Goal: Task Accomplishment & Management: Manage account settings

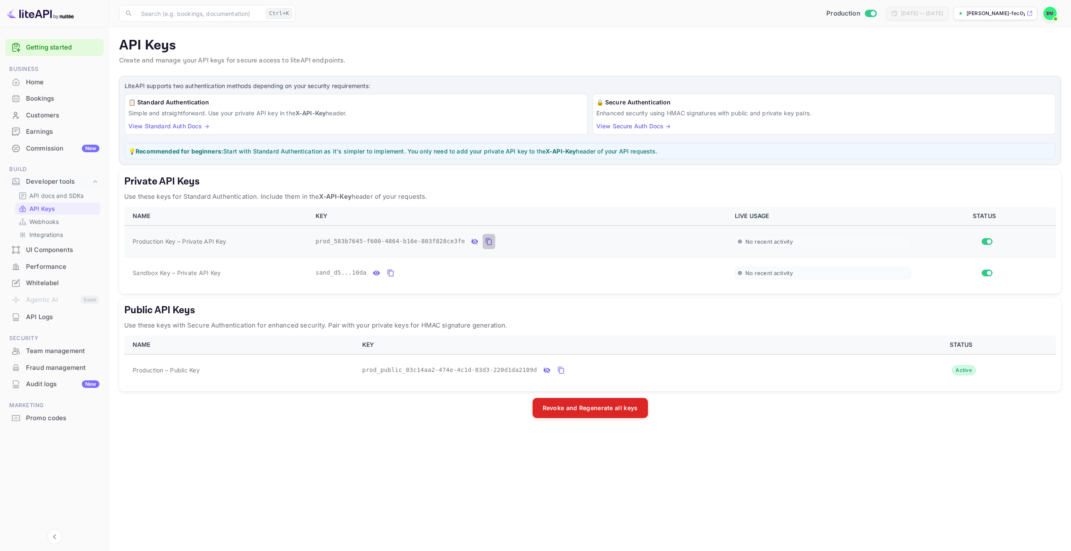
click at [485, 239] on icon "private api keys table" at bounding box center [489, 242] width 8 height 10
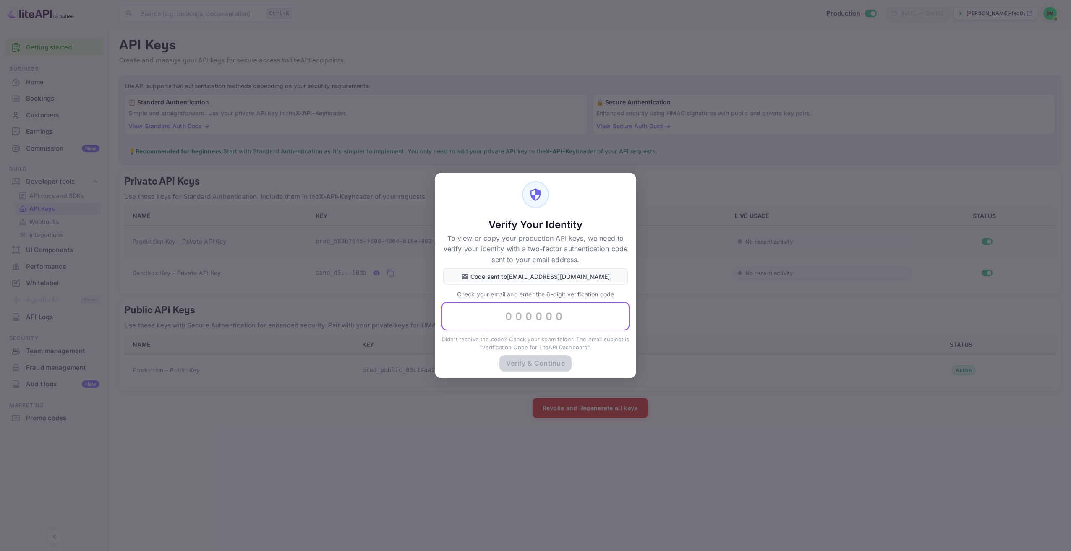
click at [539, 316] on input "text" at bounding box center [535, 316] width 188 height 29
type input "593535"
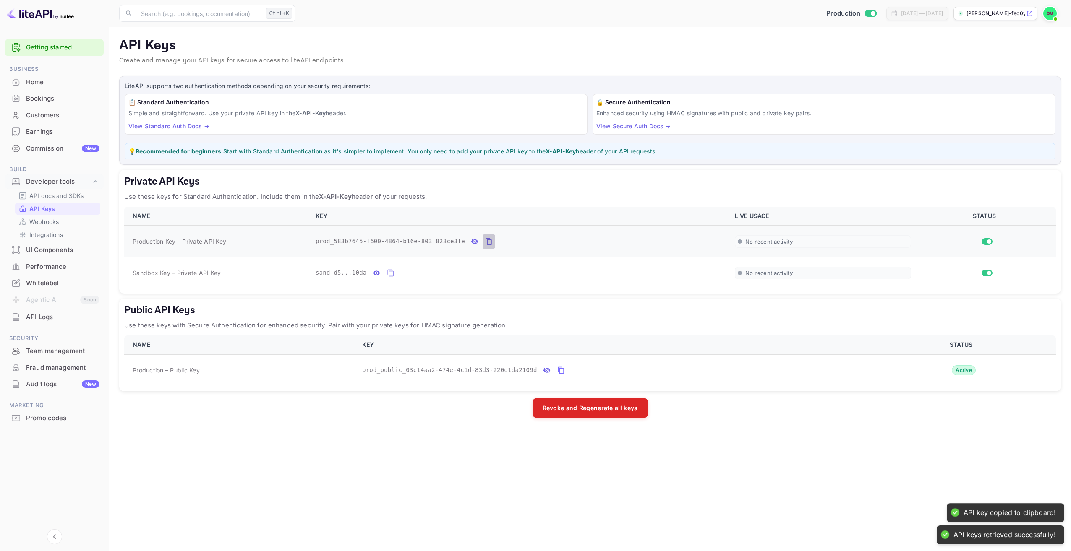
click at [485, 240] on icon "private api keys table" at bounding box center [488, 241] width 6 height 7
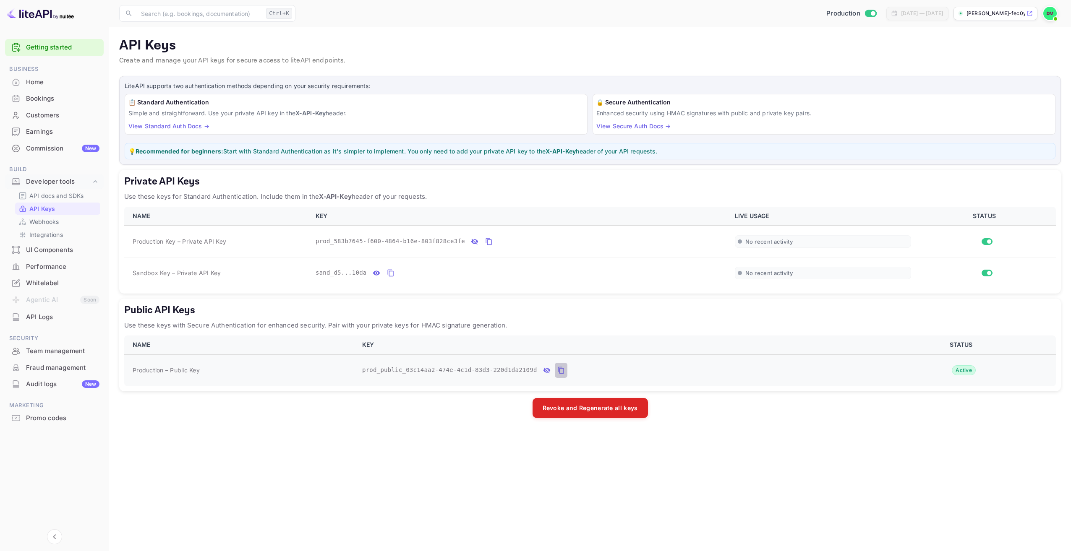
click at [557, 373] on icon "public api keys table" at bounding box center [561, 370] width 8 height 10
click at [185, 128] on link "View Standard Auth Docs →" at bounding box center [168, 126] width 81 height 7
click at [1005, 15] on p "[PERSON_NAME]-fec0y...." at bounding box center [995, 14] width 58 height 8
click at [53, 221] on p "Webhooks" at bounding box center [43, 221] width 29 height 9
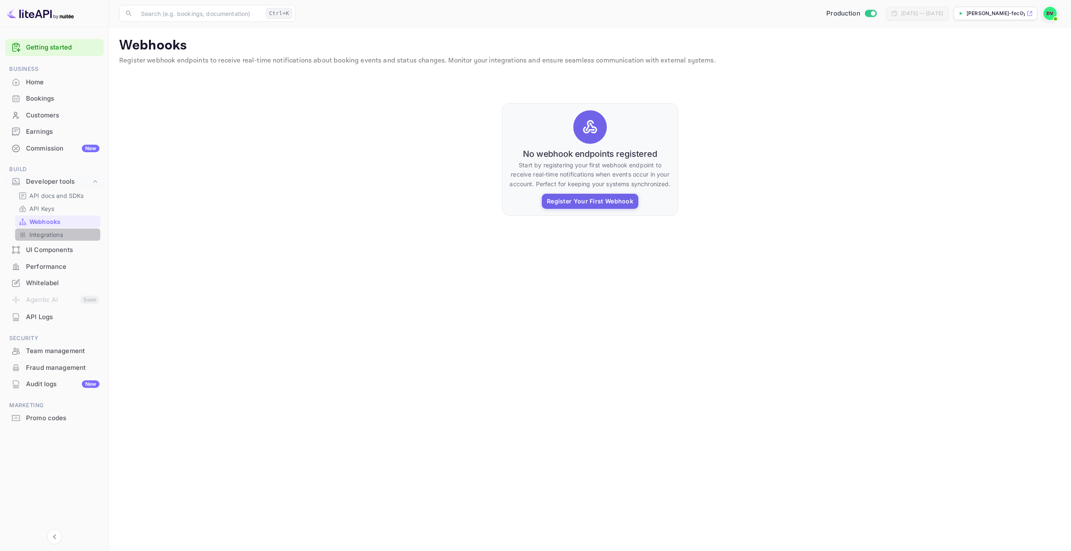
click at [50, 232] on p "Integrations" at bounding box center [46, 234] width 34 height 9
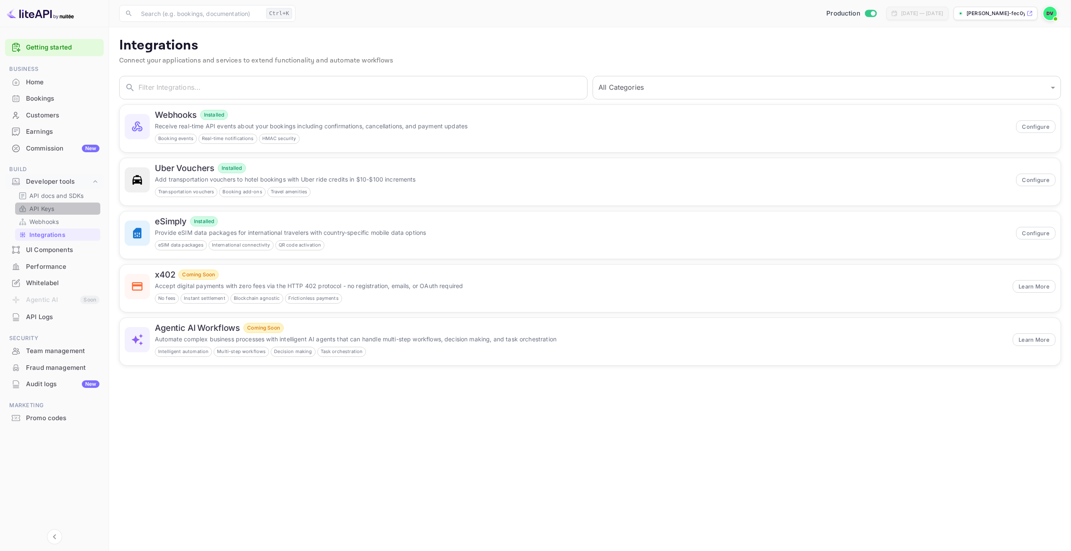
click at [51, 210] on p "API Keys" at bounding box center [41, 208] width 25 height 9
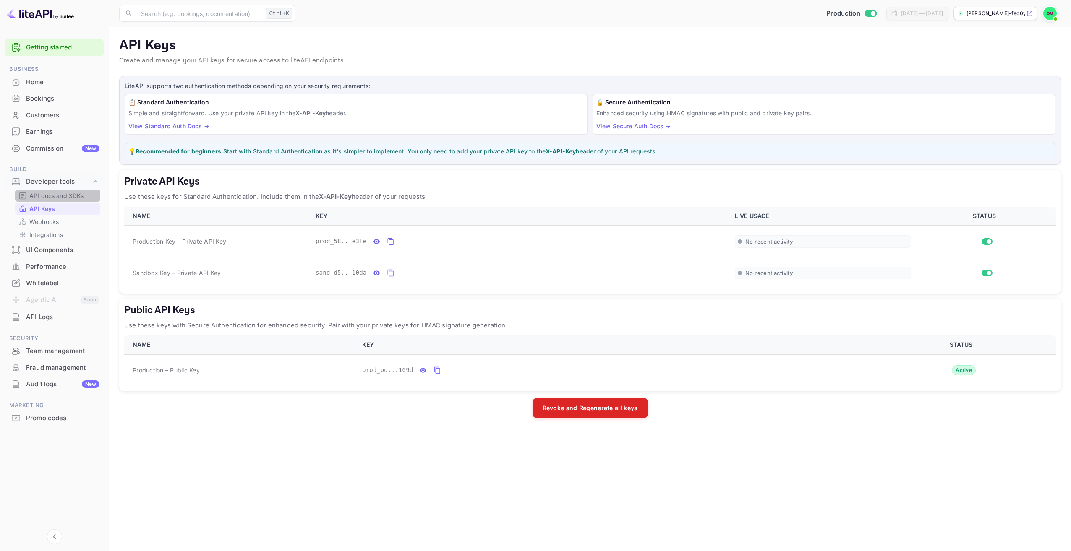
click at [55, 200] on p "API docs and SDKs" at bounding box center [56, 195] width 55 height 9
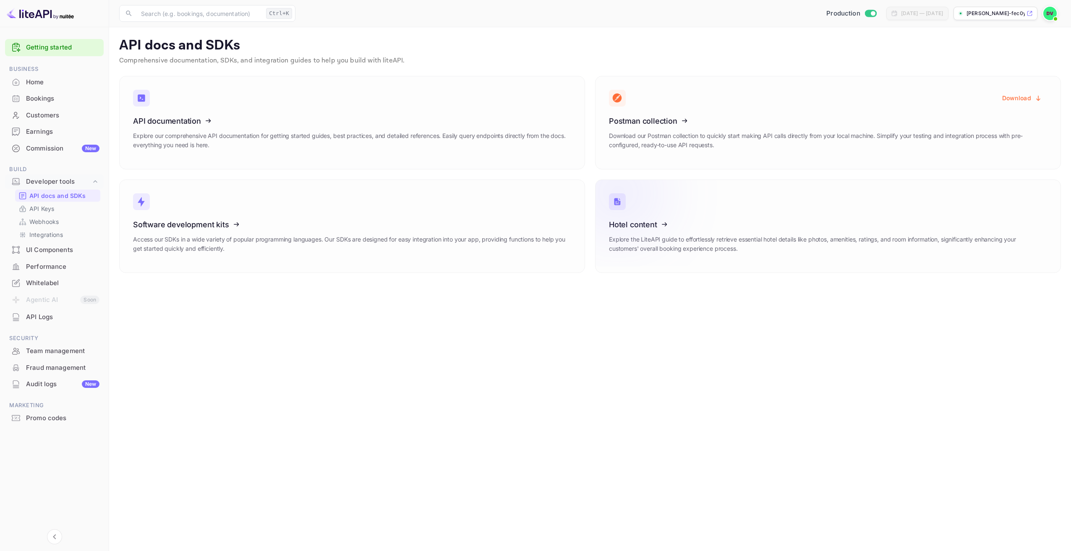
click at [635, 229] on icon at bounding box center [660, 223] width 130 height 86
click at [146, 219] on icon at bounding box center [185, 223] width 130 height 86
click at [657, 121] on icon at bounding box center [660, 119] width 130 height 86
click at [40, 211] on p "API Keys" at bounding box center [41, 208] width 25 height 9
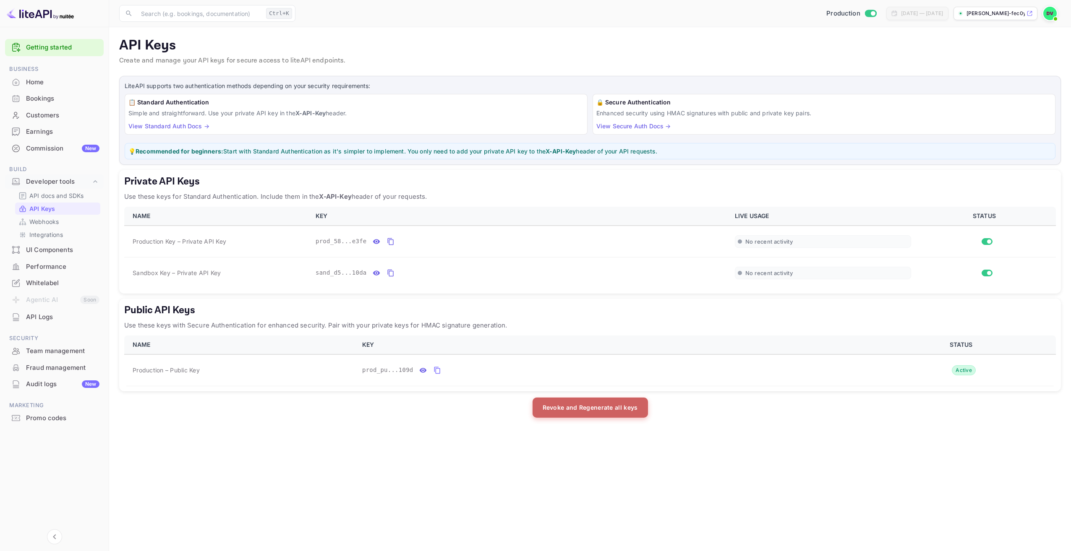
click at [611, 415] on button "Revoke and Regenerate all keys" at bounding box center [589, 408] width 115 height 20
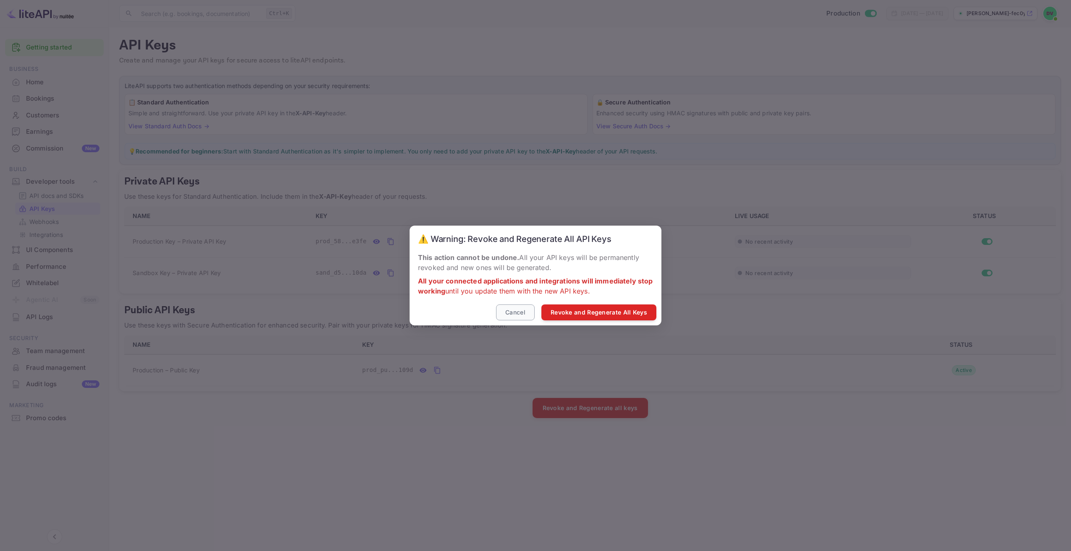
click at [512, 315] on button "Cancel" at bounding box center [515, 313] width 39 height 16
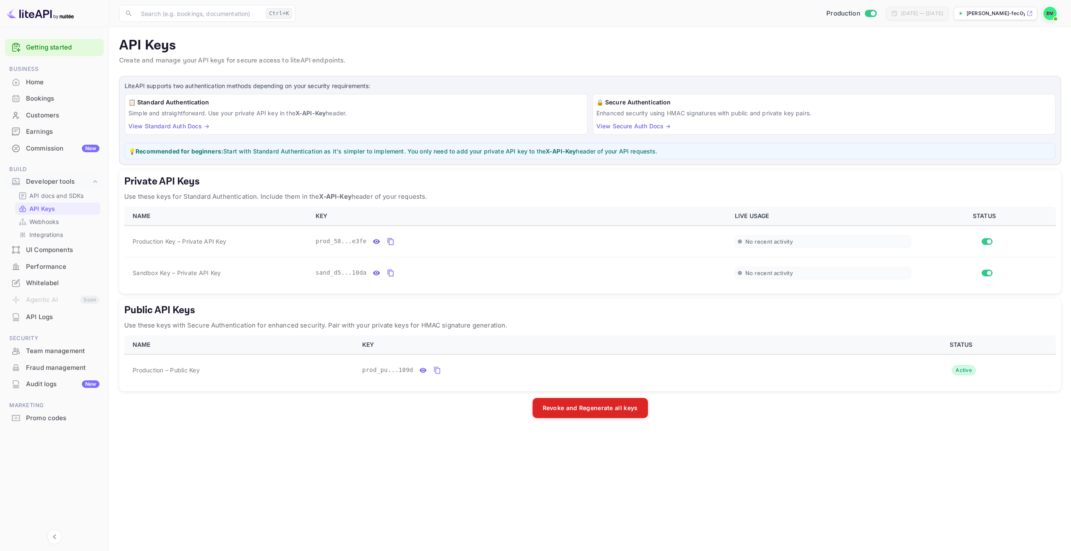
click at [59, 386] on div "Audit logs New" at bounding box center [62, 385] width 73 height 10
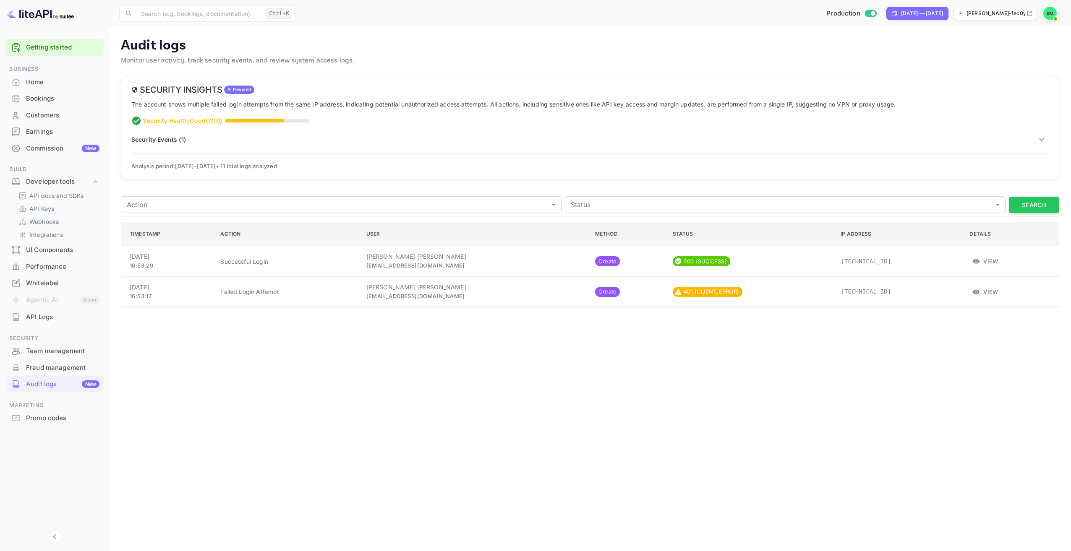
click at [44, 204] on div "API Keys" at bounding box center [57, 209] width 85 height 12
click at [44, 210] on p "API Keys" at bounding box center [41, 208] width 25 height 9
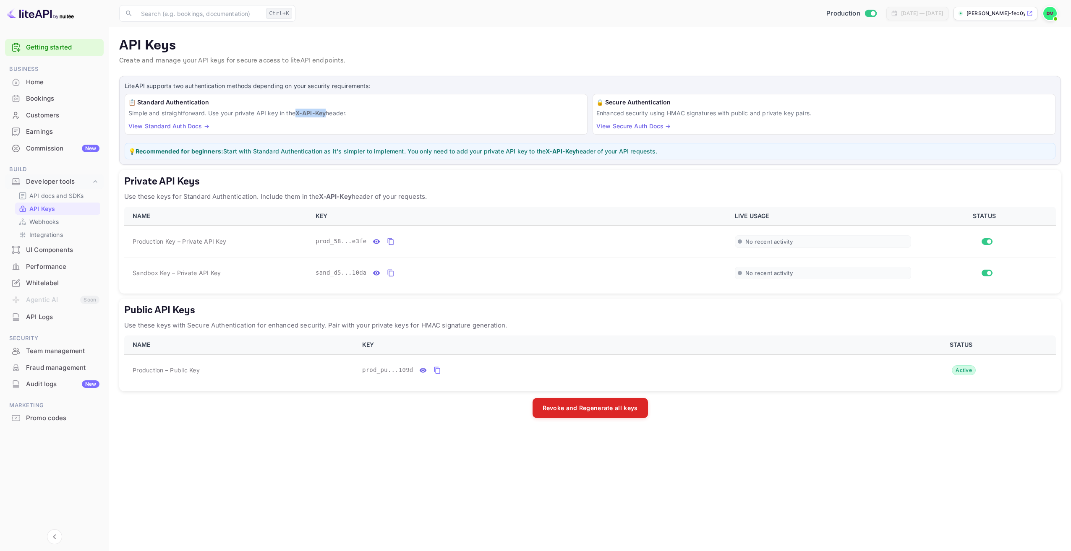
drag, startPoint x: 298, startPoint y: 112, endPoint x: 328, endPoint y: 117, distance: 30.6
click at [328, 117] on p "Simple and straightforward. Use your private API key in the X-API-Key header." at bounding box center [355, 113] width 455 height 9
copy strong "X-API-Key"
click at [387, 243] on icon "private api keys table" at bounding box center [391, 242] width 8 height 10
